Goal: Transaction & Acquisition: Purchase product/service

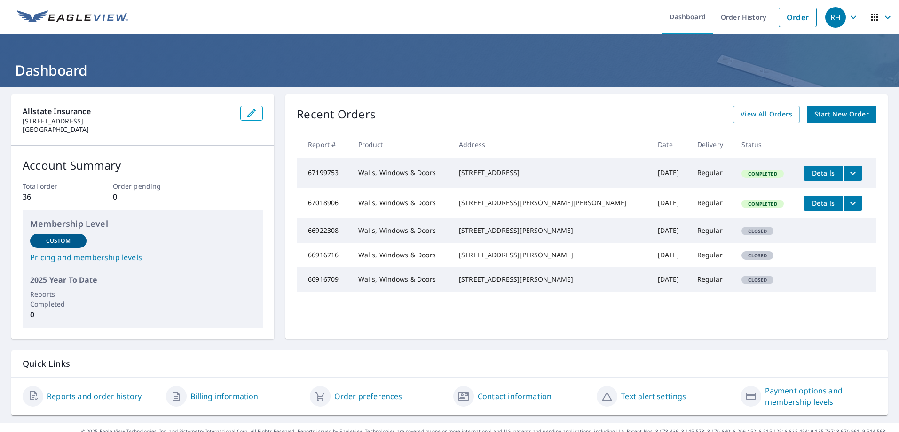
click at [831, 107] on link "Start New Order" at bounding box center [842, 114] width 70 height 17
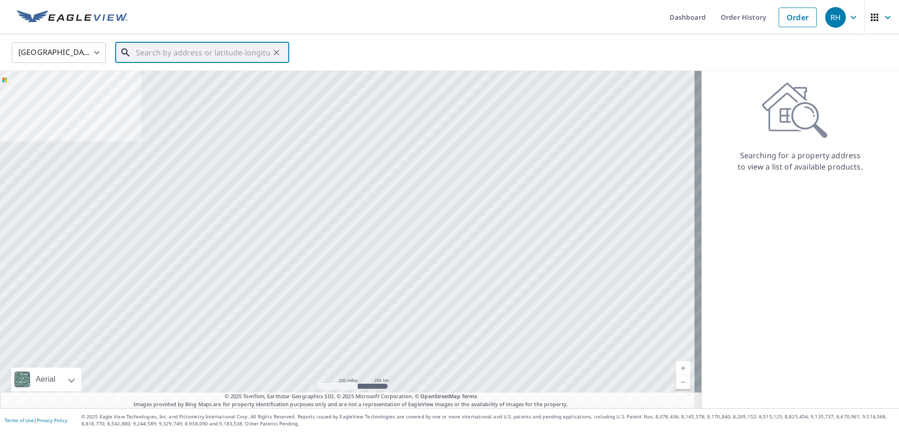
click at [182, 50] on input "text" at bounding box center [203, 52] width 134 height 26
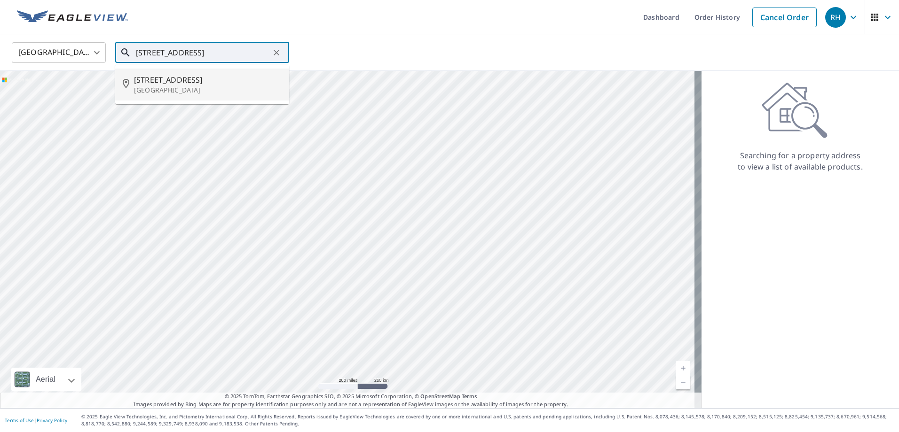
click at [182, 87] on p "[GEOGRAPHIC_DATA]" at bounding box center [208, 90] width 148 height 9
type input "[STREET_ADDRESS][PERSON_NAME]"
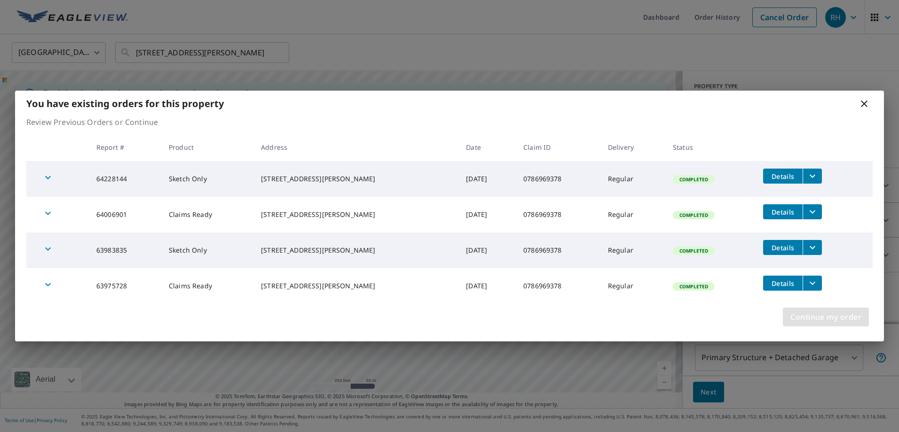
click at [821, 318] on span "Continue my order" at bounding box center [825, 317] width 71 height 13
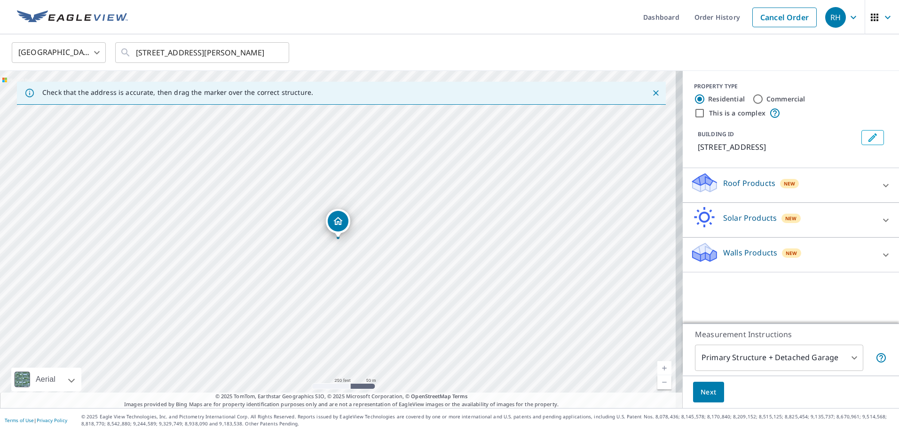
click at [755, 265] on div "Walls Products New" at bounding box center [782, 255] width 184 height 27
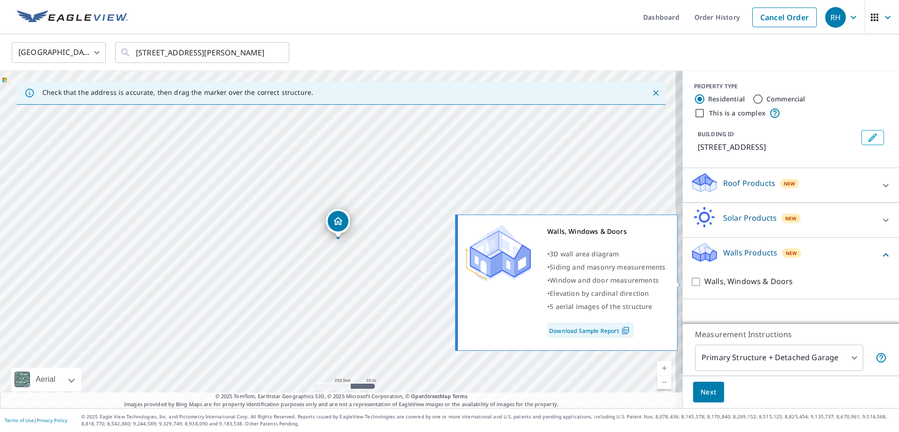
click at [693, 282] on input "Walls, Windows & Doors" at bounding box center [697, 281] width 14 height 11
checkbox input "true"
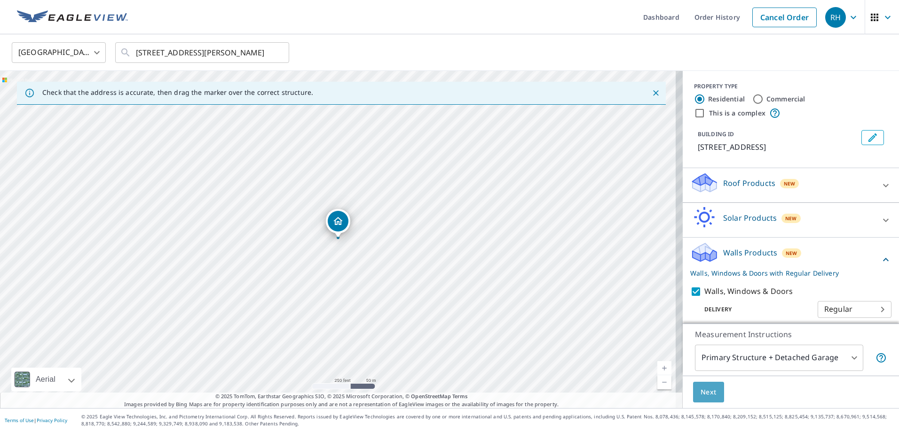
click at [700, 395] on span "Next" at bounding box center [708, 393] width 16 height 12
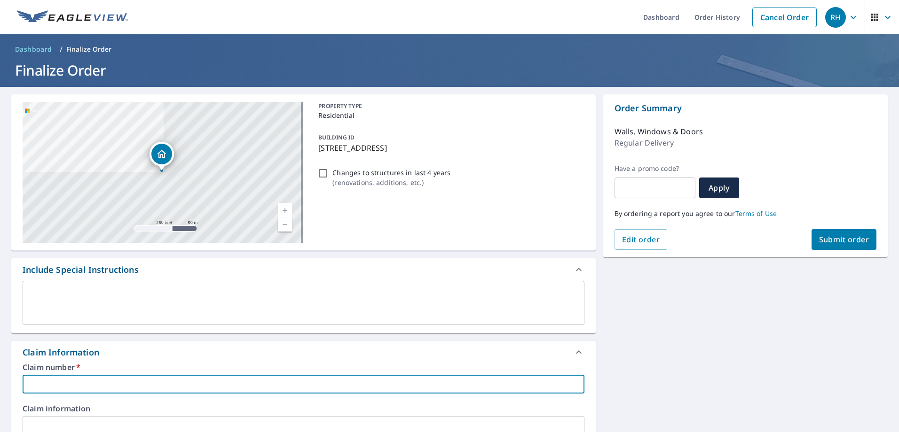
click at [56, 380] on input "text" at bounding box center [304, 384] width 562 height 19
type input "0786969378"
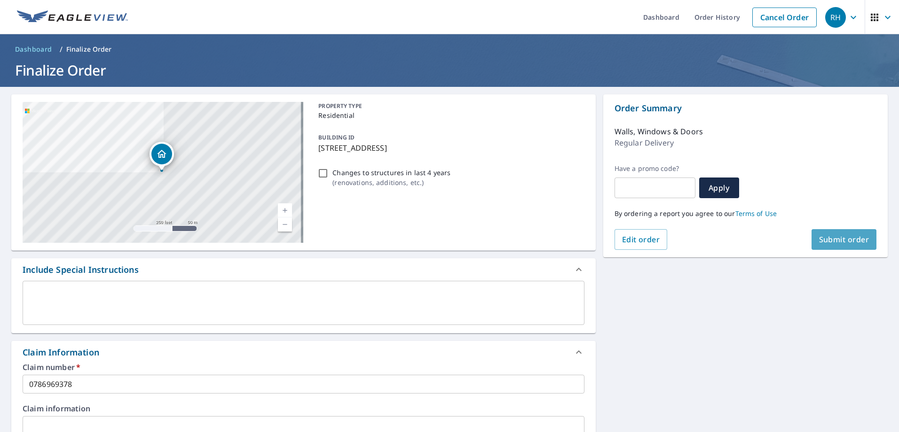
click at [838, 230] on button "Submit order" at bounding box center [843, 239] width 65 height 21
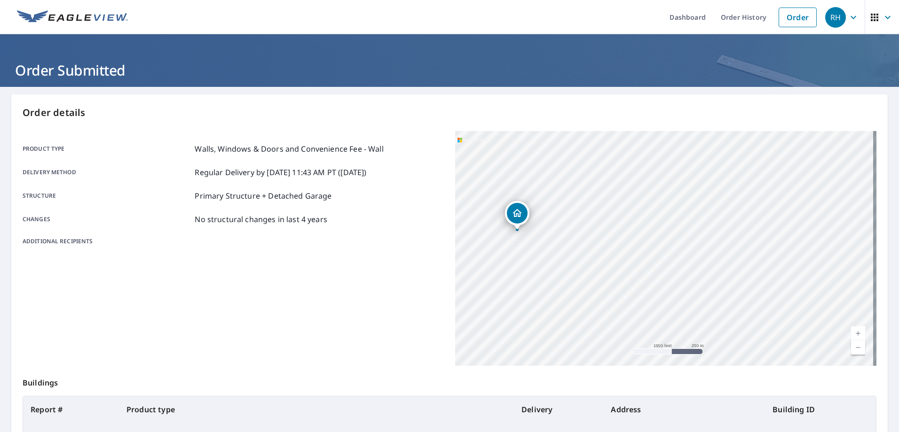
scroll to position [121, 0]
